Goal: Navigation & Orientation: Go to known website

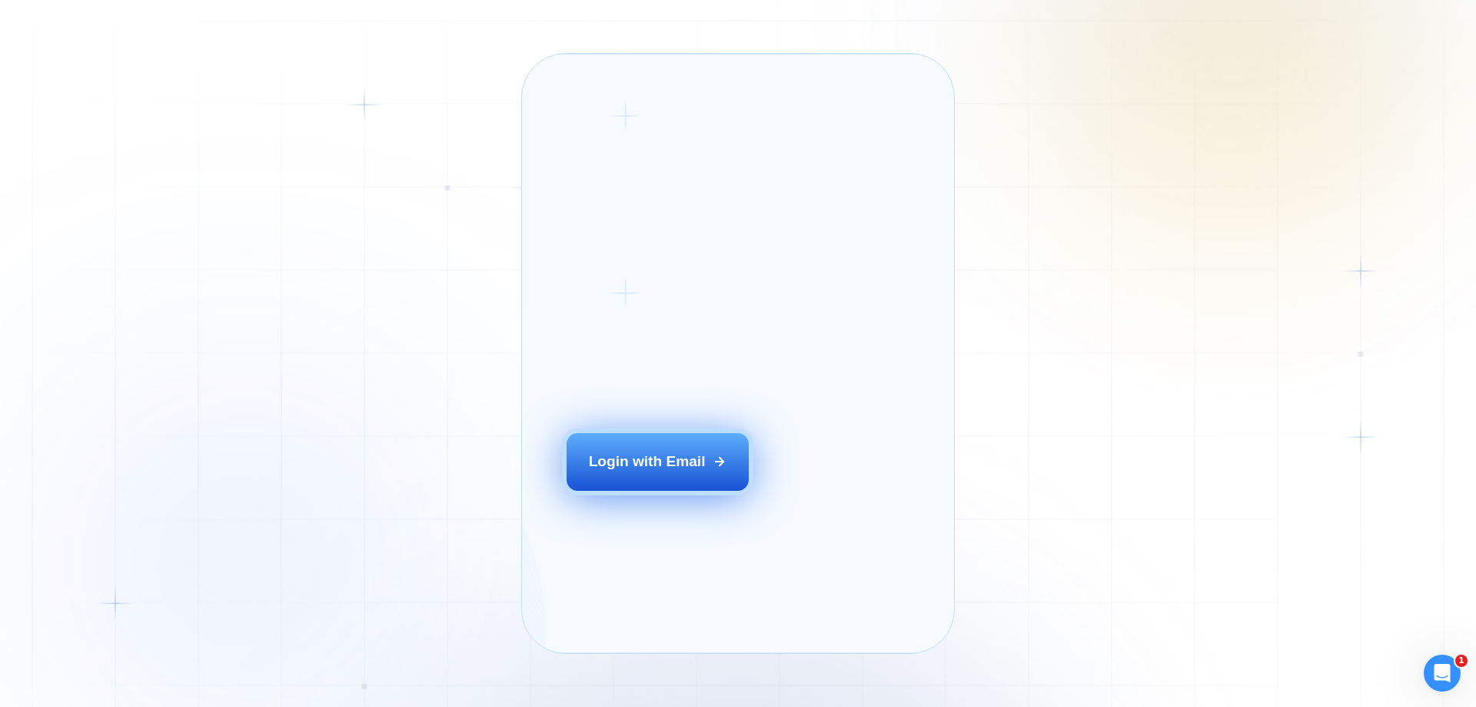
click at [713, 490] on button "Login with Email" at bounding box center [658, 461] width 183 height 57
